Goal: Task Accomplishment & Management: Manage account settings

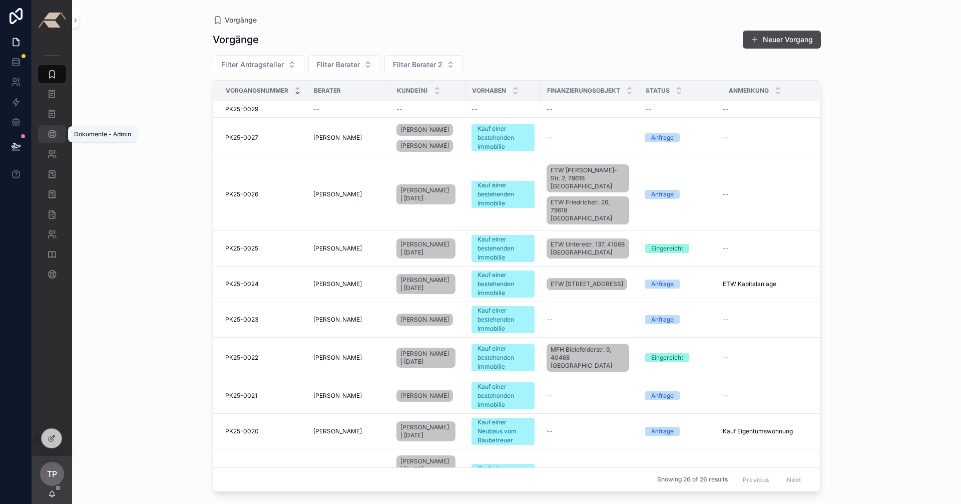
click at [58, 132] on div "Dokumente - Admin" at bounding box center [52, 134] width 16 height 16
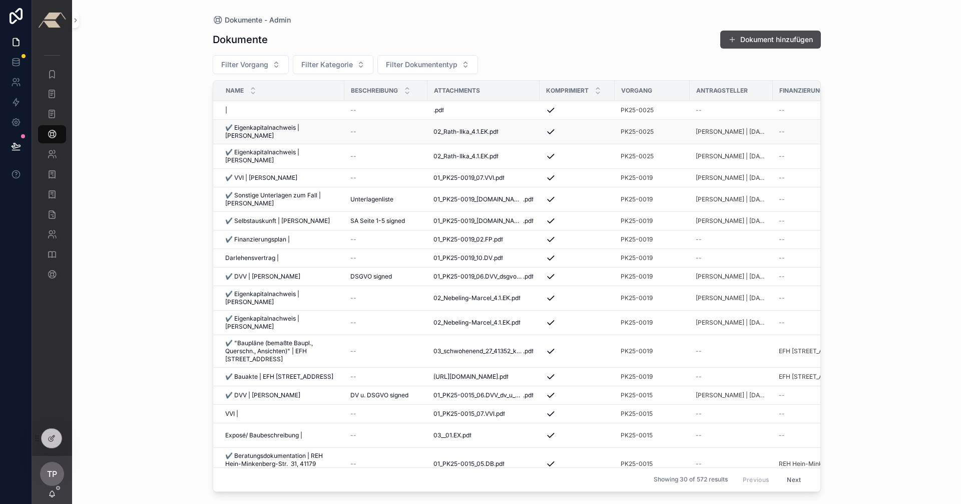
click at [380, 128] on div "--" at bounding box center [385, 132] width 71 height 8
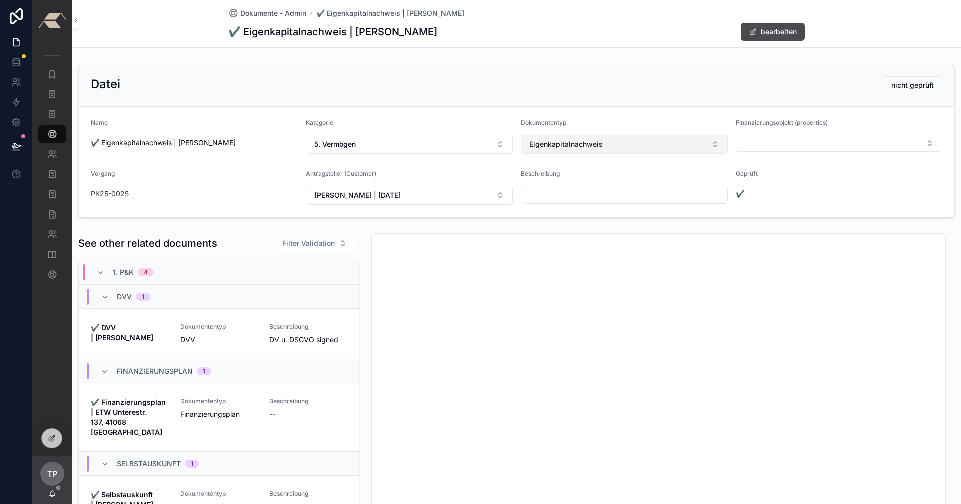
click at [573, 143] on span "Eigenkapitalnachweis" at bounding box center [566, 144] width 74 height 10
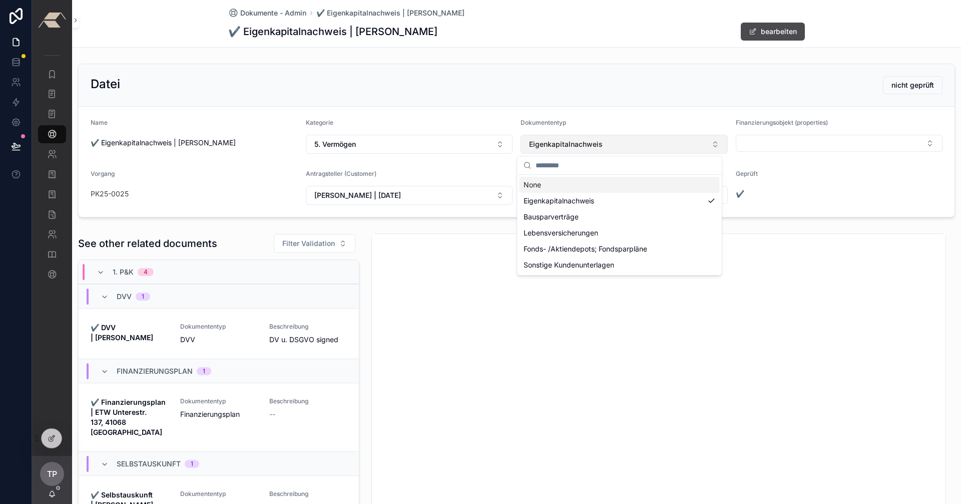
click at [572, 143] on span "Eigenkapitalnachweis" at bounding box center [566, 144] width 74 height 10
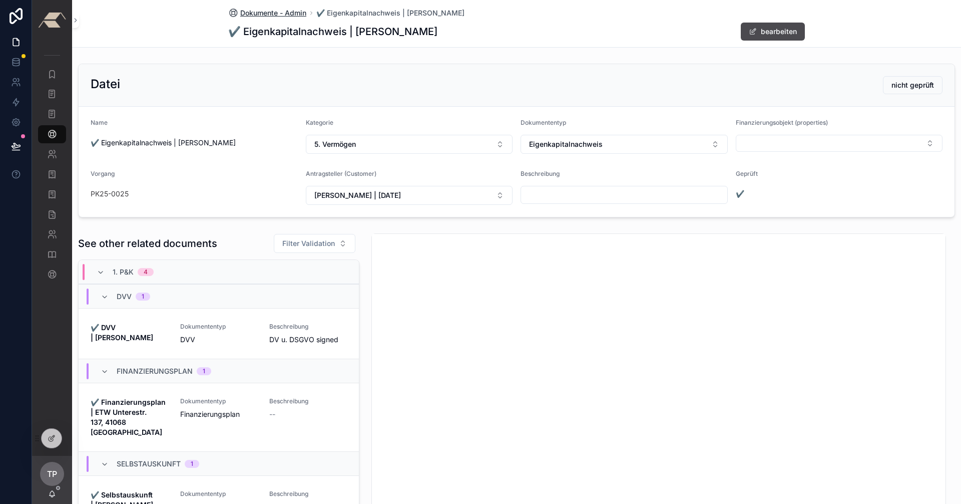
click at [279, 15] on span "Dokumente - Admin" at bounding box center [273, 13] width 66 height 10
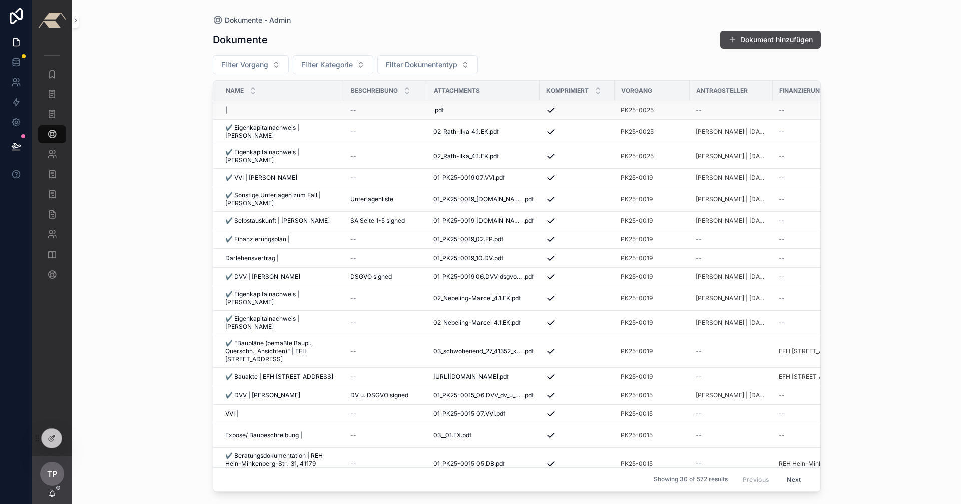
click at [412, 109] on div "--" at bounding box center [385, 110] width 71 height 8
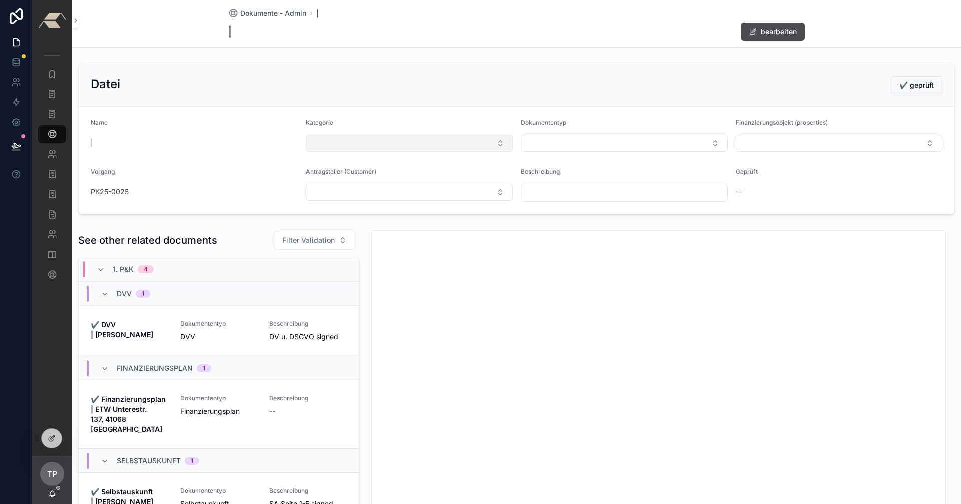
click at [375, 139] on button "Select Button" at bounding box center [409, 143] width 207 height 17
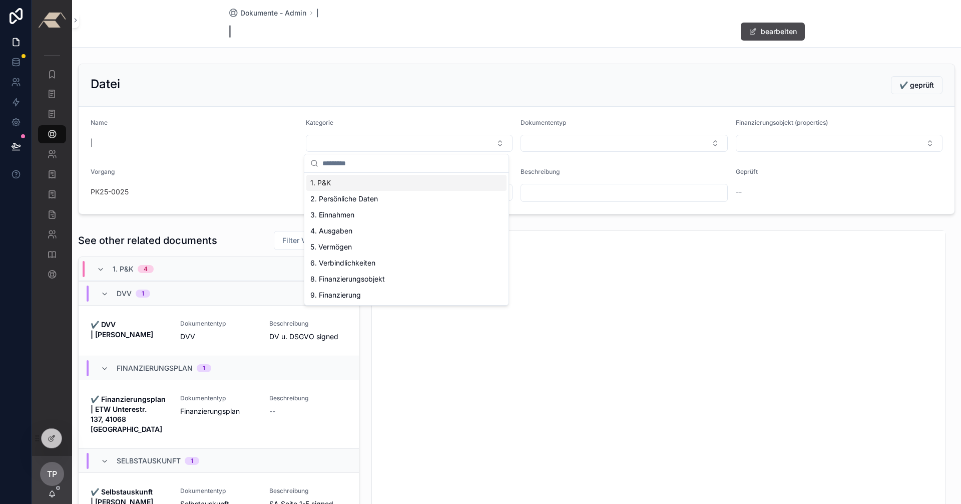
click at [245, 118] on form "Name | Kategorie Dokumententyp Finanzierungsobjekt (properties) Vorgang PK25-00…" at bounding box center [517, 160] width 876 height 107
click at [19, 40] on icon at bounding box center [16, 43] width 6 height 8
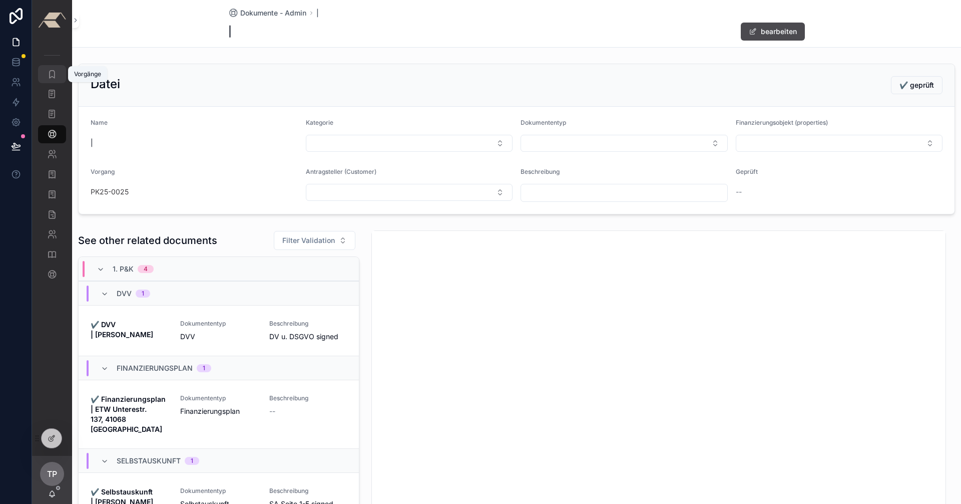
click at [54, 73] on icon "scrollable content" at bounding box center [52, 74] width 10 height 10
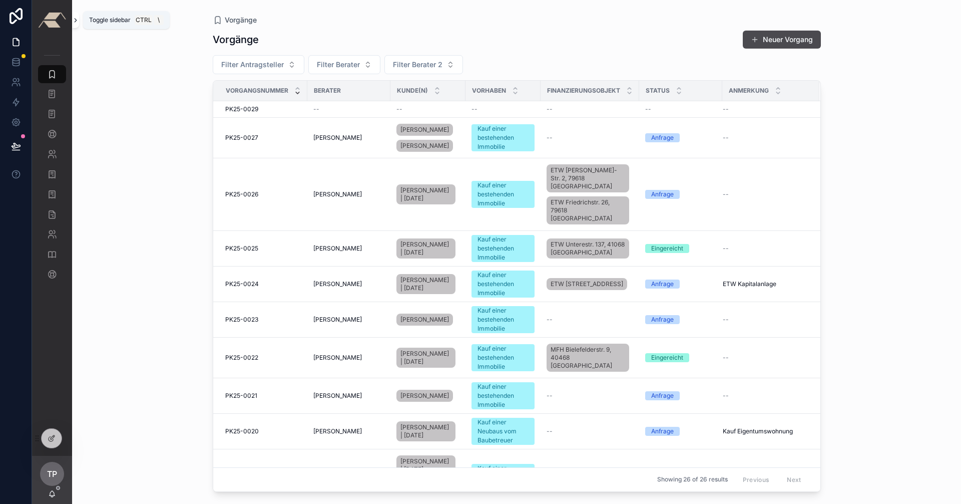
click at [75, 21] on icon "scrollable content" at bounding box center [75, 21] width 7 height 8
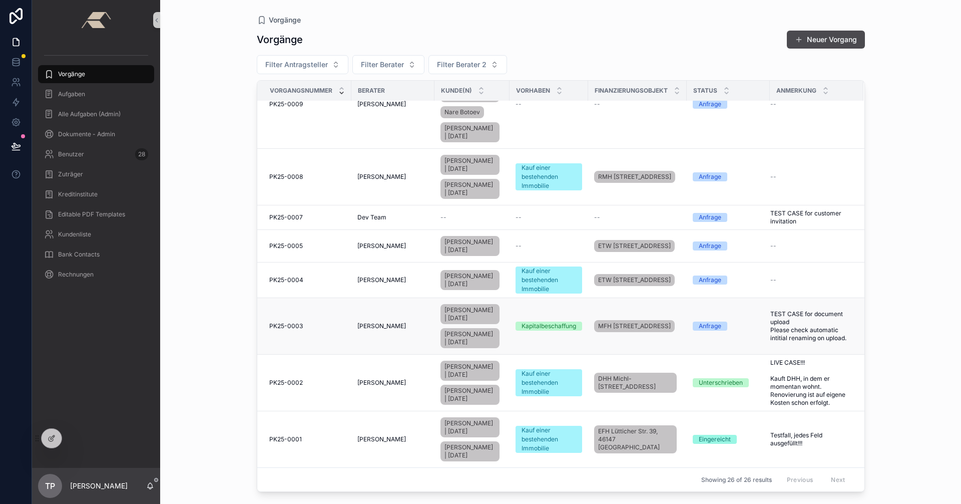
scroll to position [880, 0]
click at [314, 371] on td "PK25-0002 PK25-0002" at bounding box center [304, 382] width 94 height 57
click at [329, 378] on div "PK25-0002 PK25-0002" at bounding box center [307, 382] width 76 height 8
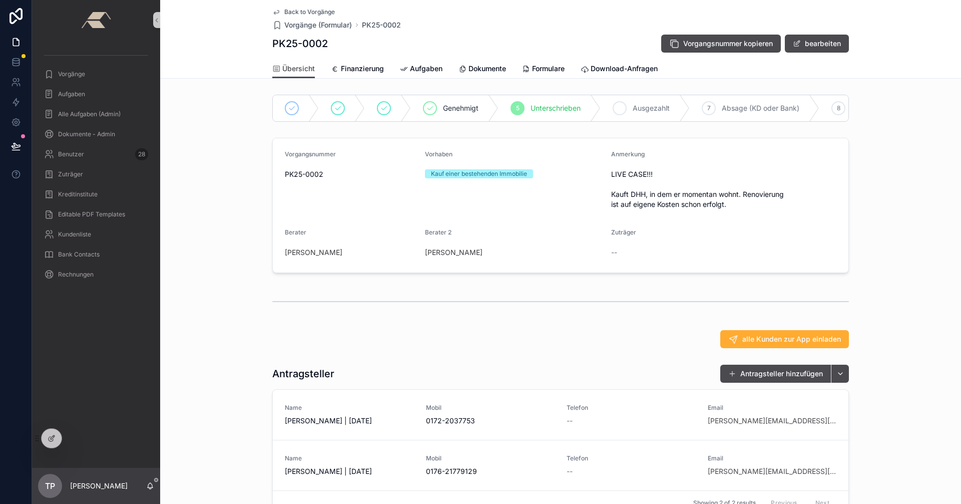
click at [621, 108] on icon "scrollable content" at bounding box center [620, 108] width 8 height 8
click at [348, 66] on span "Finanzierung" at bounding box center [362, 69] width 43 height 10
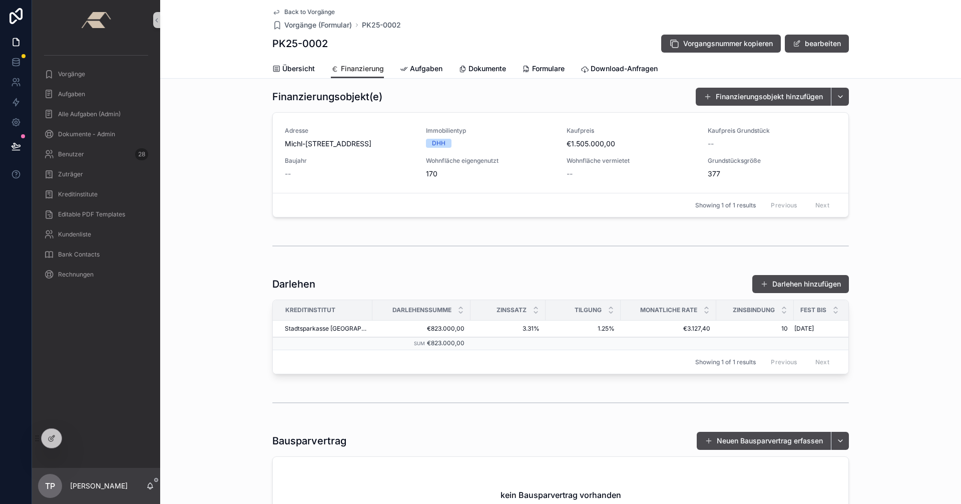
scroll to position [200, 0]
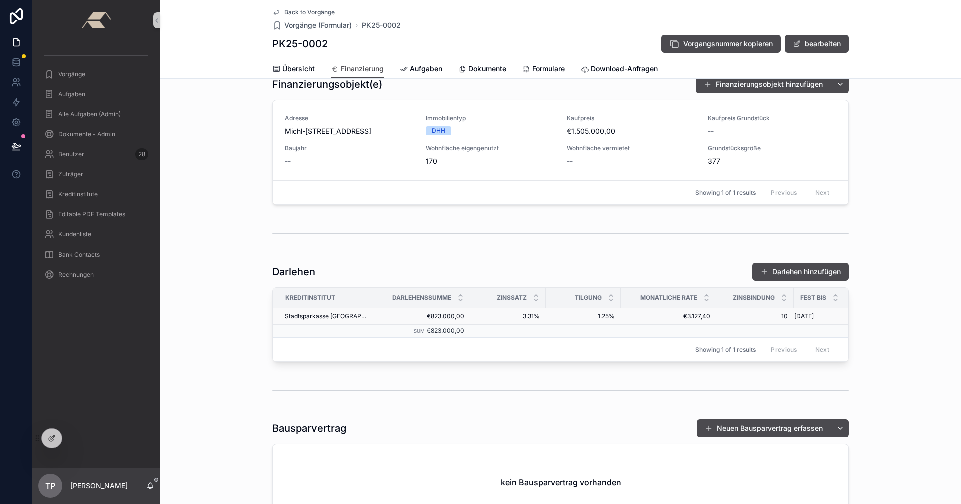
click at [562, 315] on span "1.25%" at bounding box center [583, 316] width 63 height 8
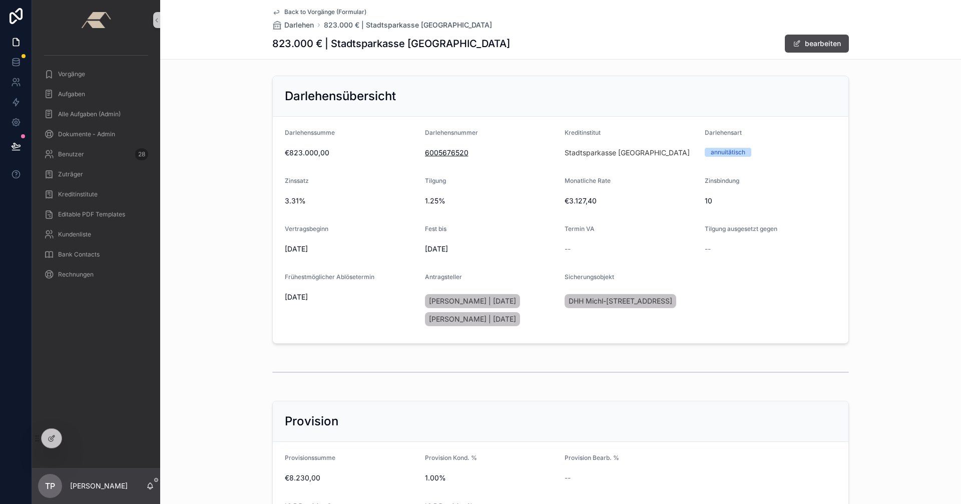
click at [316, 10] on span "Back to Vorgänge (Formular)" at bounding box center [325, 12] width 82 height 8
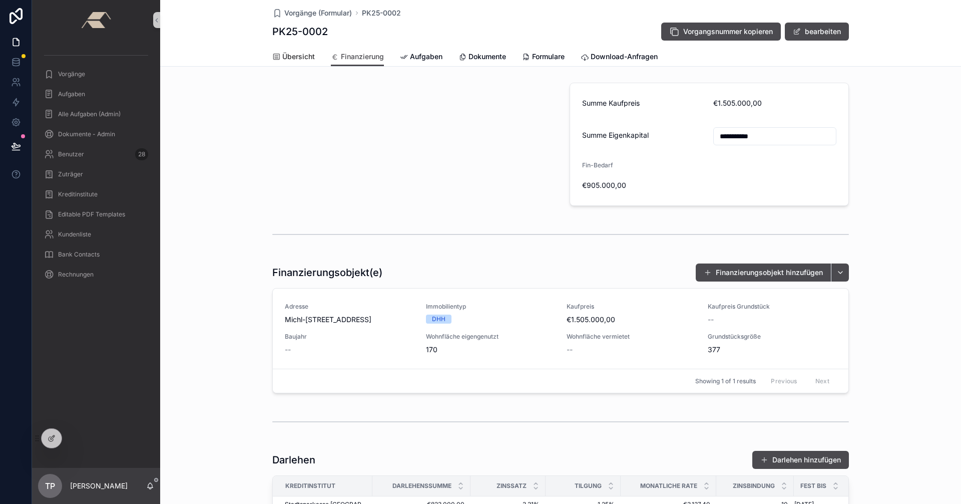
click at [302, 52] on span "Übersicht" at bounding box center [298, 57] width 33 height 10
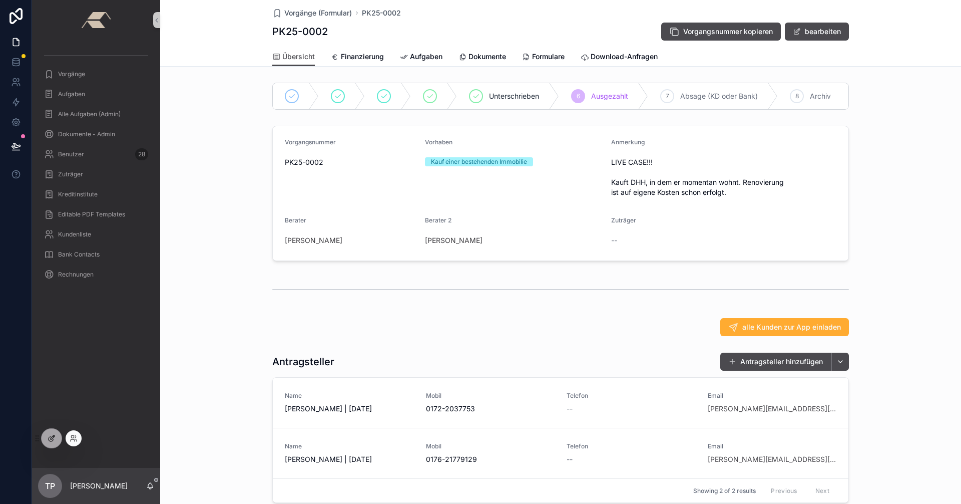
click at [51, 437] on icon at bounding box center [52, 438] width 8 height 8
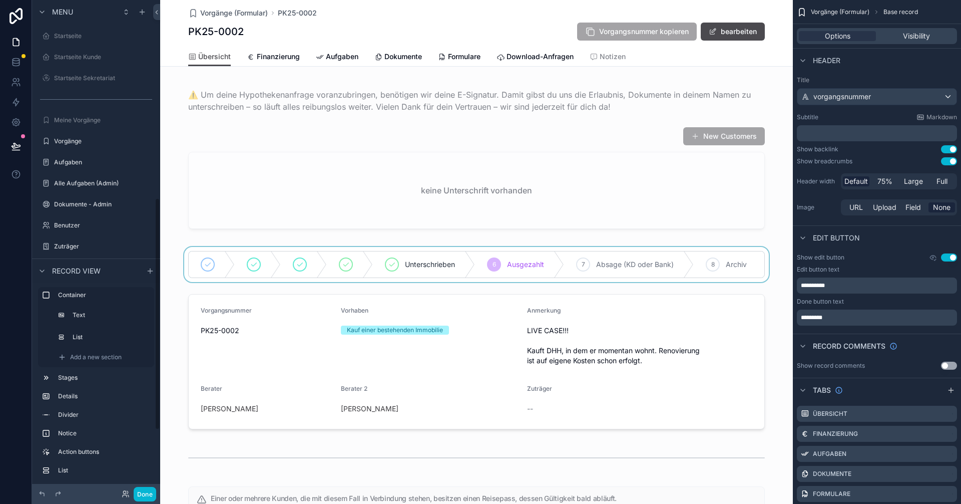
scroll to position [420, 0]
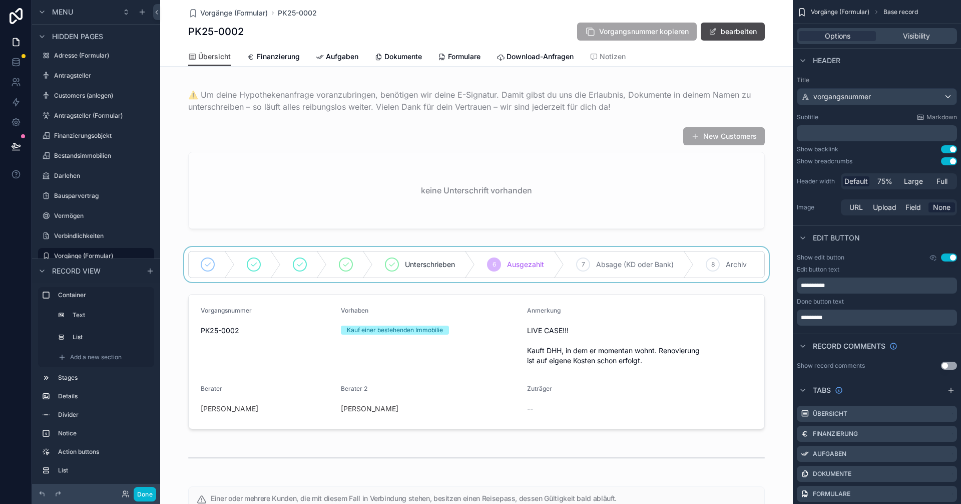
click at [584, 266] on div "scrollable content" at bounding box center [476, 264] width 633 height 35
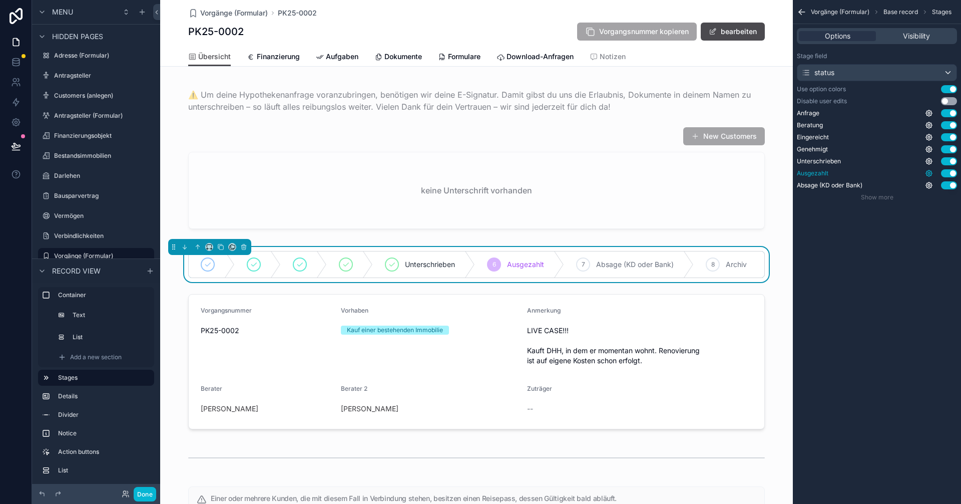
click at [931, 172] on icon "scrollable content" at bounding box center [929, 173] width 8 height 8
click at [916, 220] on div "Vorgänge (Formular) Base record Stages Options Visibility Stage field status Us…" at bounding box center [877, 110] width 168 height 221
click at [927, 173] on icon "scrollable content" at bounding box center [929, 173] width 6 height 6
click at [930, 252] on div "Vorgänge (Formular) Base record Stages Options Visibility Stage field status Us…" at bounding box center [877, 252] width 168 height 504
click at [901, 33] on div "Visibility" at bounding box center [916, 36] width 77 height 10
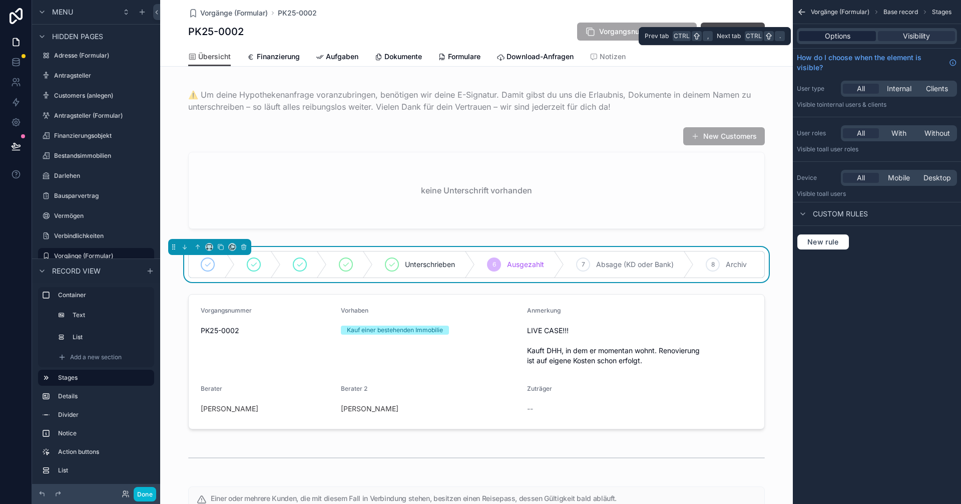
click at [848, 33] on span "Options" at bounding box center [838, 36] width 26 height 10
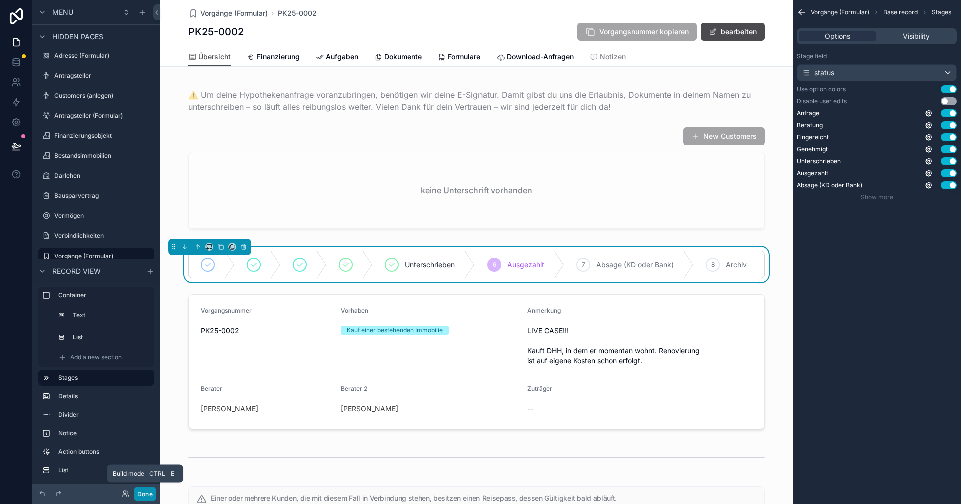
click at [146, 492] on button "Done" at bounding box center [145, 494] width 23 height 15
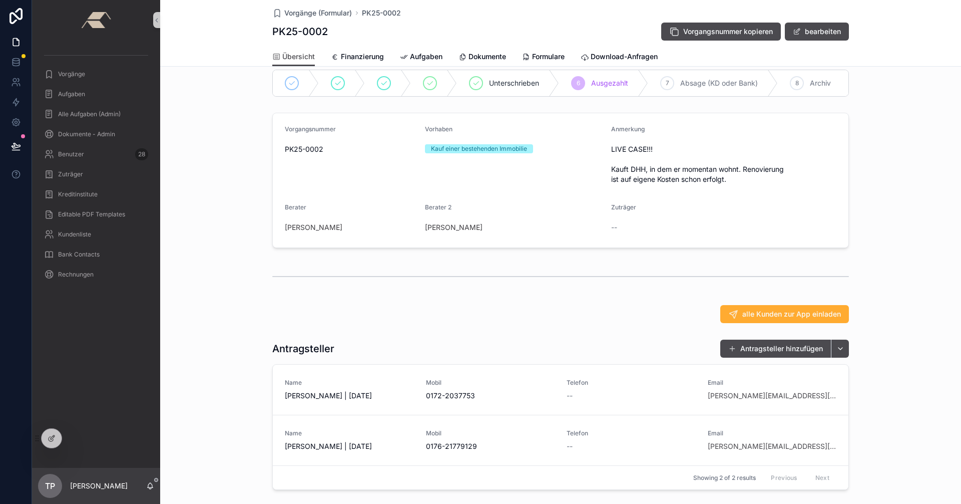
scroll to position [0, 0]
